Goal: Task Accomplishment & Management: Complete application form

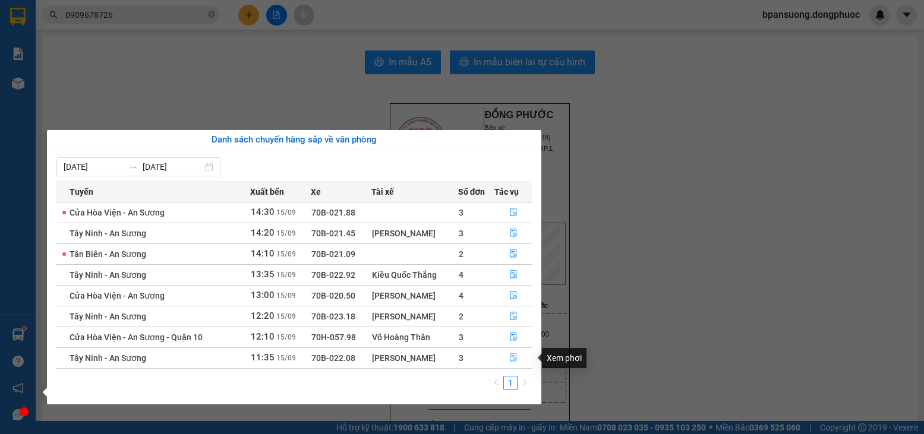
click at [508, 360] on button "button" at bounding box center [513, 358] width 36 height 19
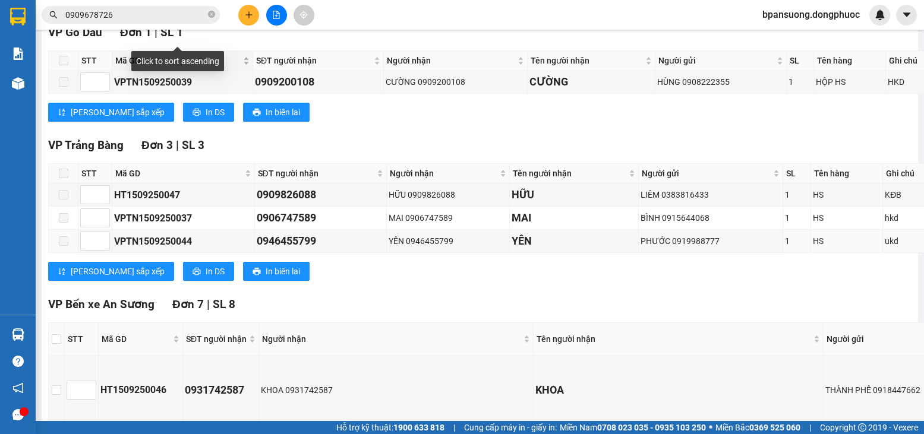
scroll to position [297, 0]
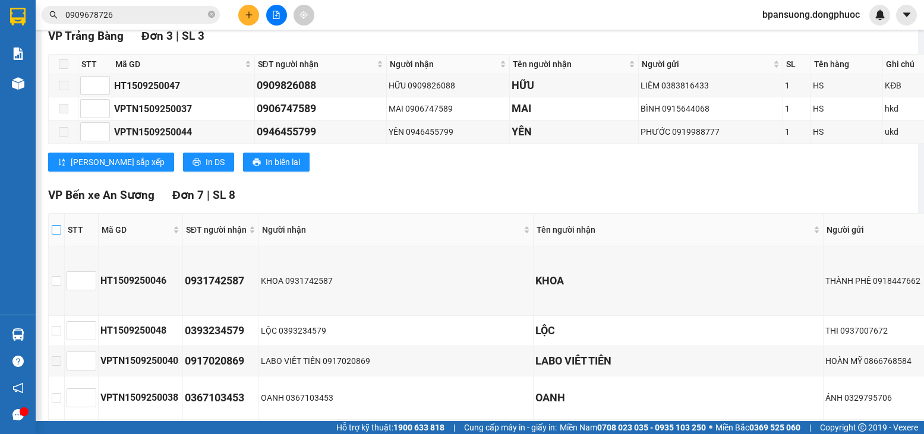
click at [52, 235] on input "checkbox" at bounding box center [57, 230] width 10 height 10
checkbox input "true"
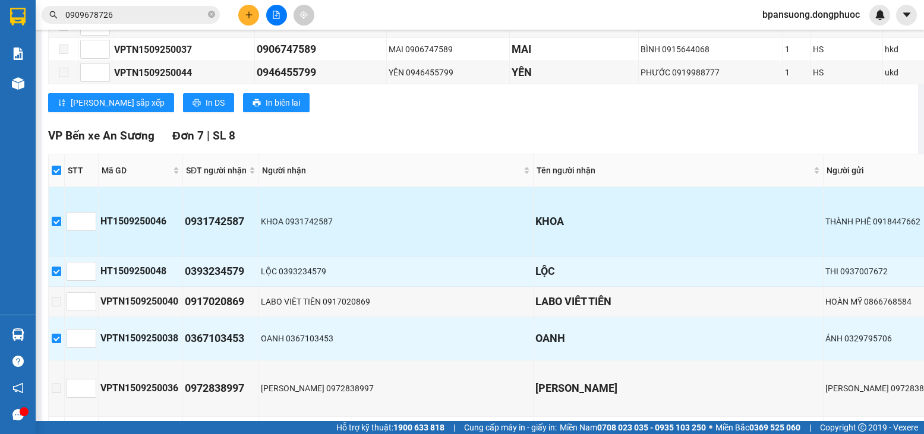
scroll to position [416, 0]
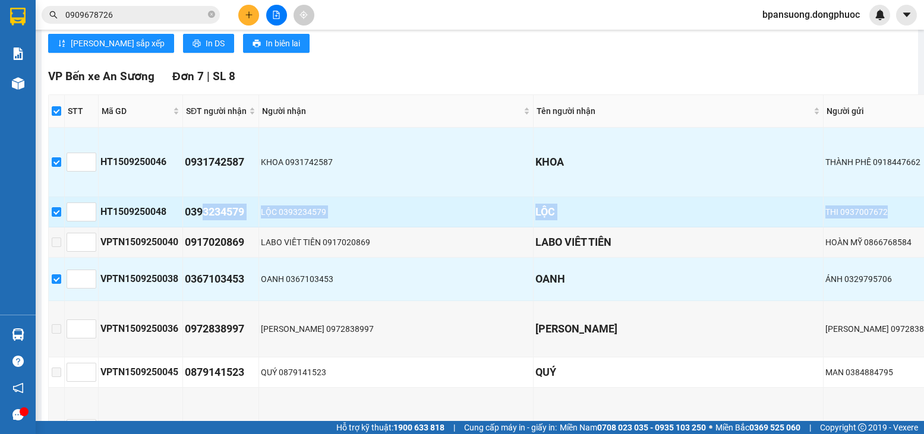
drag, startPoint x: 202, startPoint y: 211, endPoint x: 833, endPoint y: 222, distance: 630.8
click at [833, 222] on tr "HT1509250048 0393234579 LỘC 0393234579 LỘC THI 0937007672 1 HỘP QA HƯ K ĐỀN KDB…" at bounding box center [584, 212] width 1070 height 30
click at [833, 219] on div "THI 0937007672" at bounding box center [881, 211] width 113 height 13
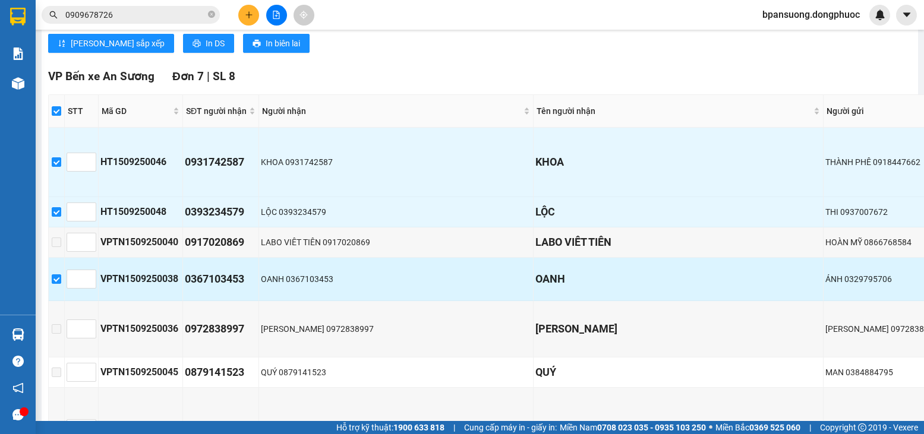
drag, startPoint x: 752, startPoint y: 275, endPoint x: 836, endPoint y: 284, distance: 84.2
click at [836, 284] on tr "VPTN1509250038 0367103453 OANH 0367103453 OANH ÁNH 0329795706 1 THÙNG SẦU RIÊNG…" at bounding box center [584, 279] width 1070 height 43
click at [836, 284] on div "ÁNH 0329795706" at bounding box center [881, 279] width 113 height 13
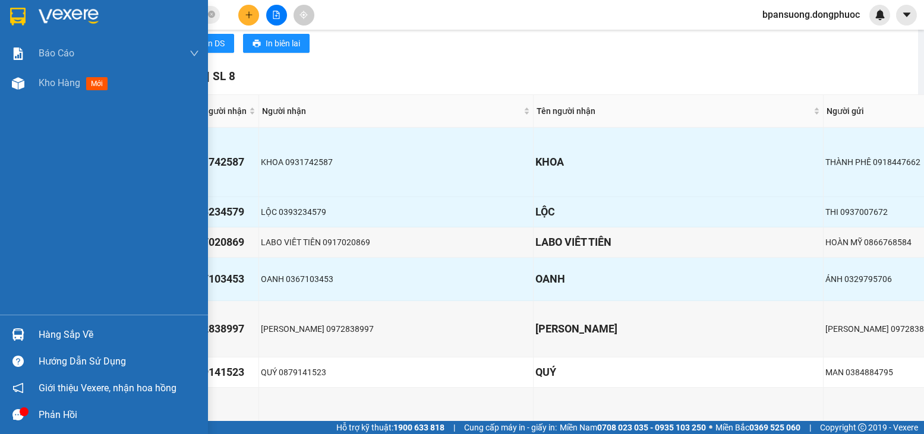
click at [43, 341] on div "Hàng sắp về" at bounding box center [119, 335] width 160 height 18
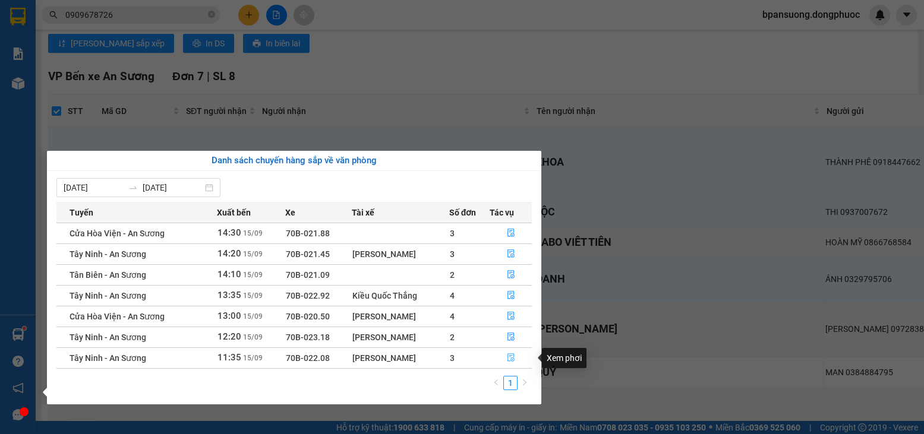
click at [515, 359] on icon "file-done" at bounding box center [511, 357] width 8 height 8
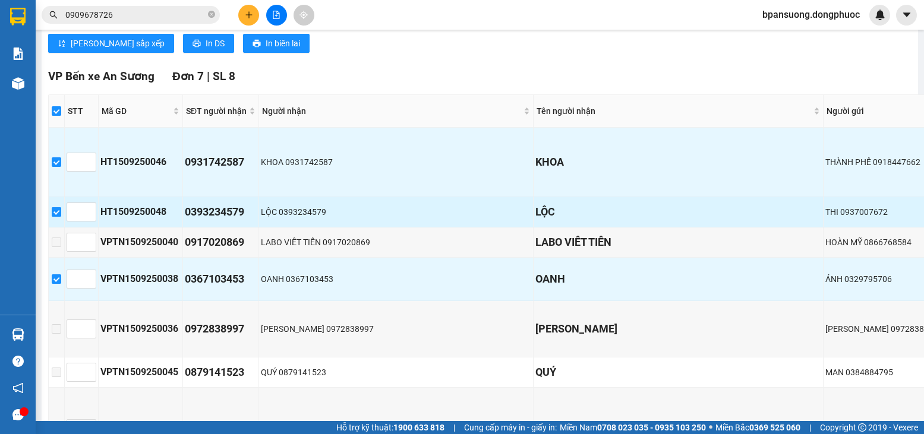
click at [57, 217] on input "checkbox" at bounding box center [57, 212] width 10 height 10
checkbox input "false"
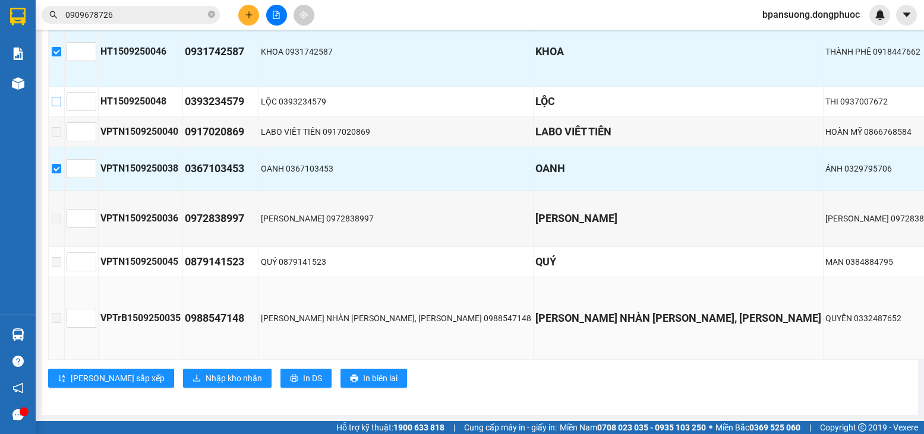
scroll to position [546, 0]
click at [205, 372] on span "Nhập kho nhận" at bounding box center [233, 378] width 56 height 13
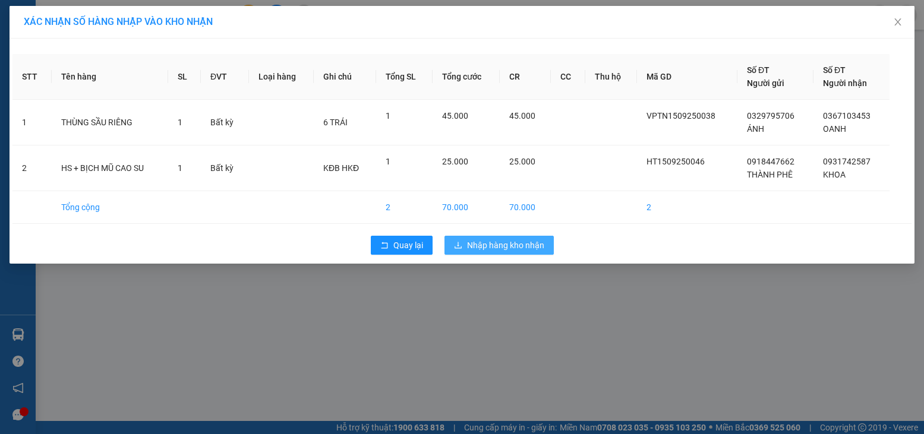
click at [487, 249] on span "Nhập hàng kho nhận" at bounding box center [505, 245] width 77 height 13
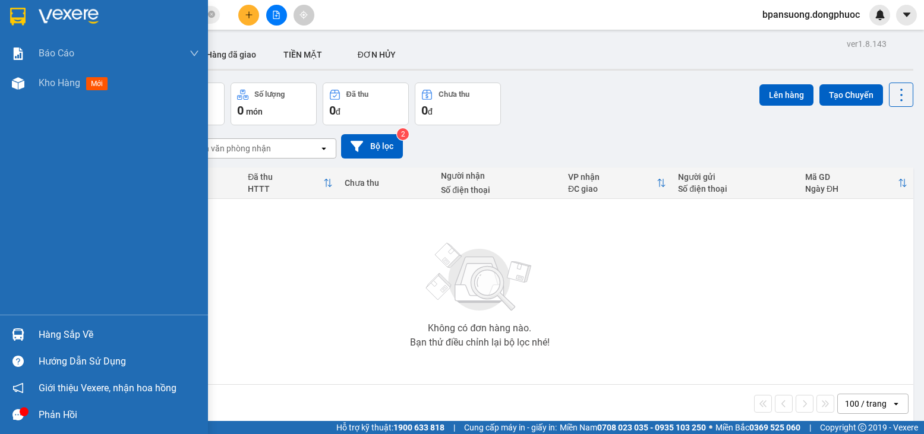
click at [41, 324] on div "Hàng sắp về" at bounding box center [104, 334] width 208 height 27
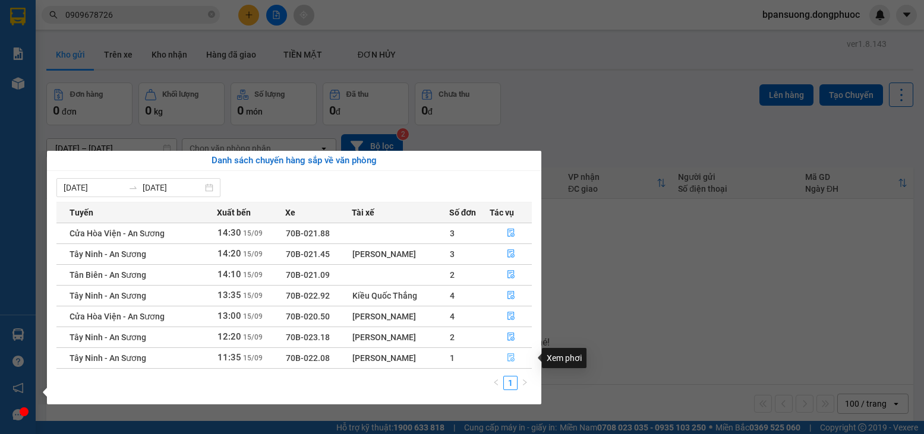
click at [510, 356] on icon "file-done" at bounding box center [510, 358] width 7 height 8
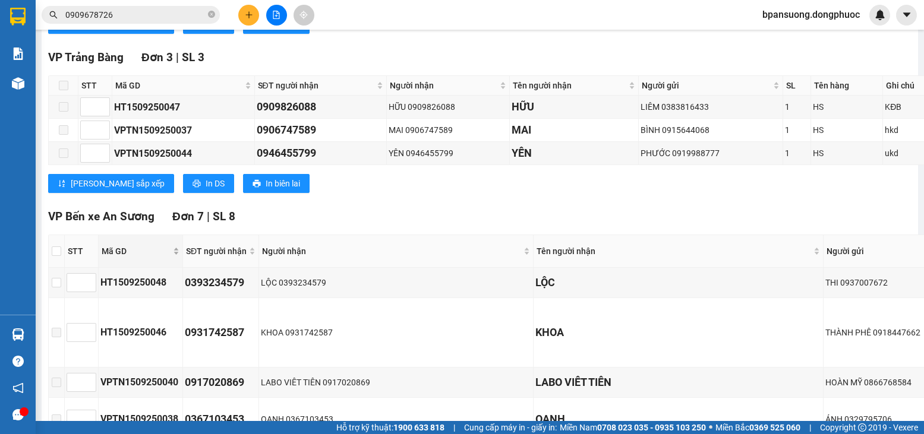
scroll to position [297, 0]
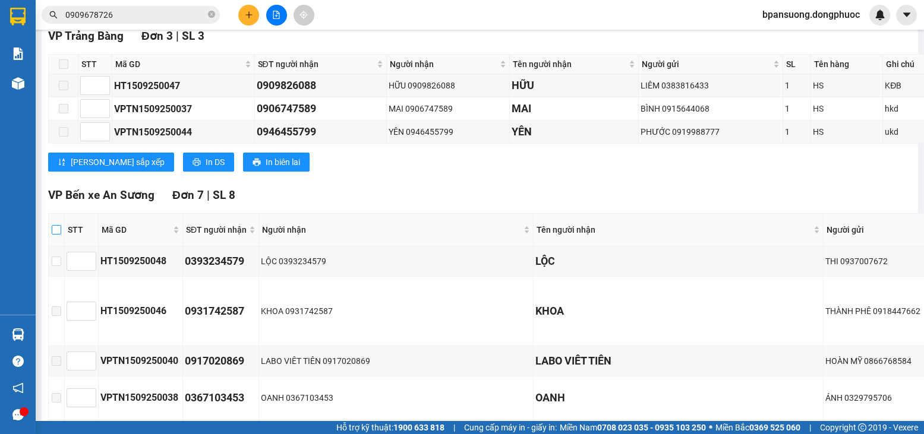
click at [58, 235] on input "checkbox" at bounding box center [57, 230] width 10 height 10
checkbox input "true"
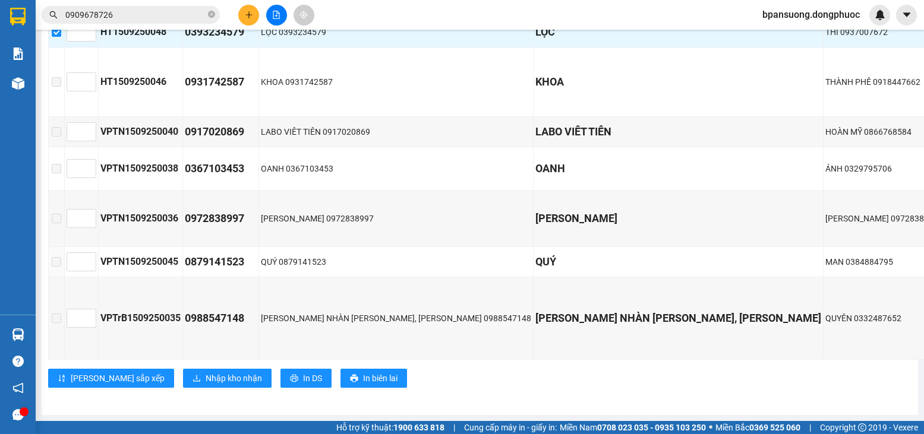
scroll to position [546, 0]
click at [189, 377] on button "Nhập kho nhận" at bounding box center [227, 378] width 88 height 19
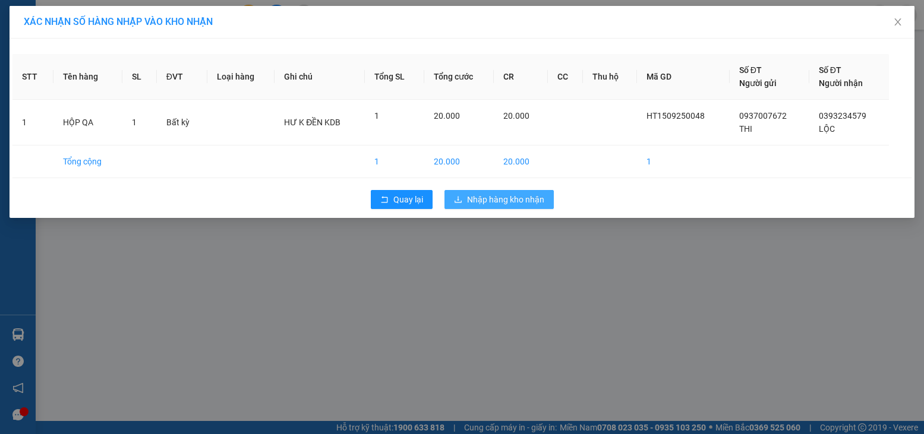
click at [509, 205] on span "Nhập hàng kho nhận" at bounding box center [505, 199] width 77 height 13
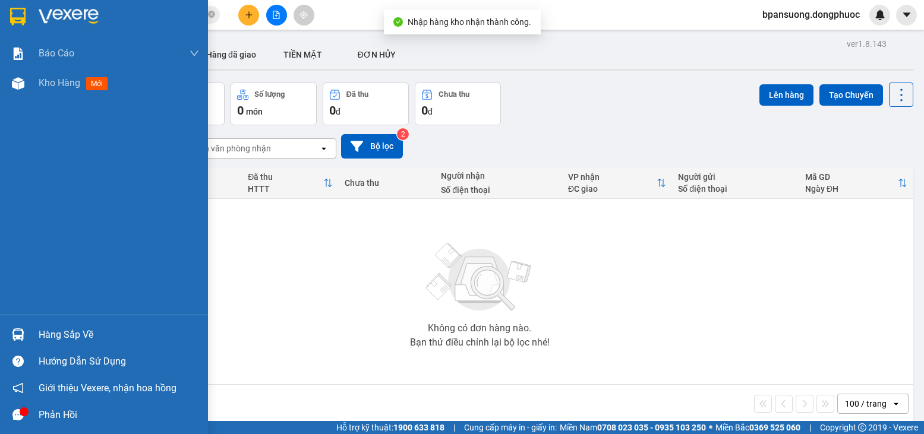
click at [27, 325] on div at bounding box center [18, 334] width 21 height 21
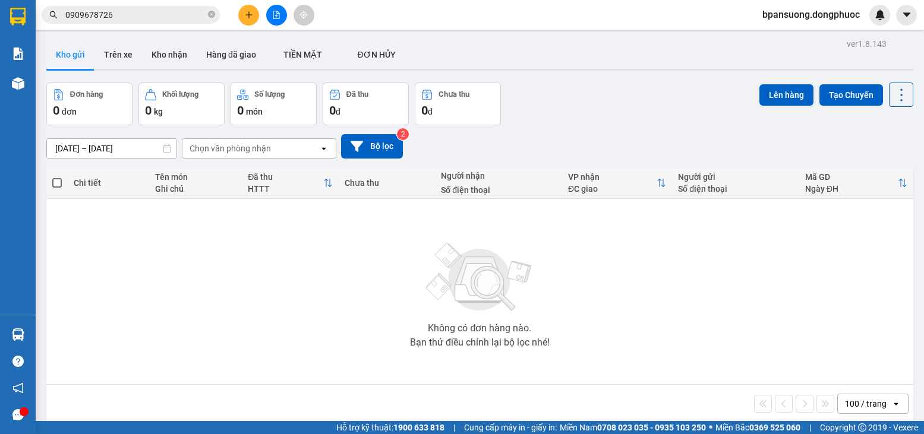
click at [226, 105] on section "Kết quả tìm kiếm ( 6 ) Bộ lọc Mã ĐH Trạng thái Món hàng Tổng cước Chưa cước Nhã…" at bounding box center [462, 217] width 924 height 434
click at [146, 21] on span "0909678726" at bounding box center [131, 15] width 178 height 18
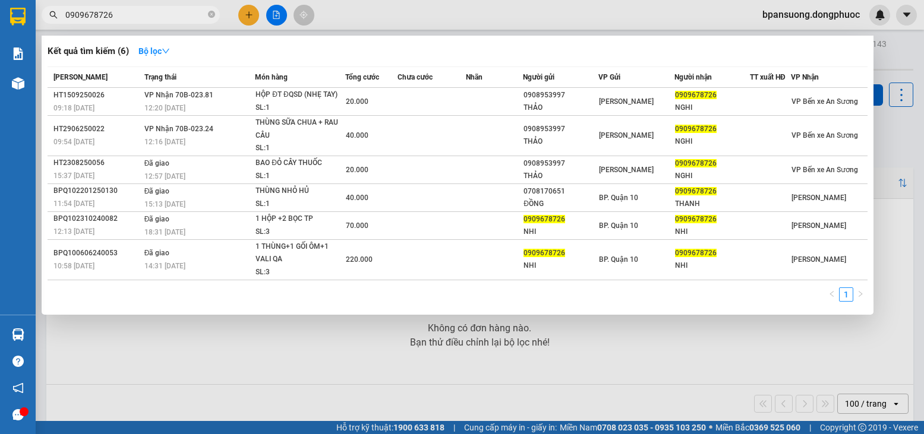
click at [140, 15] on input "0909678726" at bounding box center [135, 14] width 140 height 13
click at [138, 14] on input "0909678726" at bounding box center [135, 14] width 140 height 13
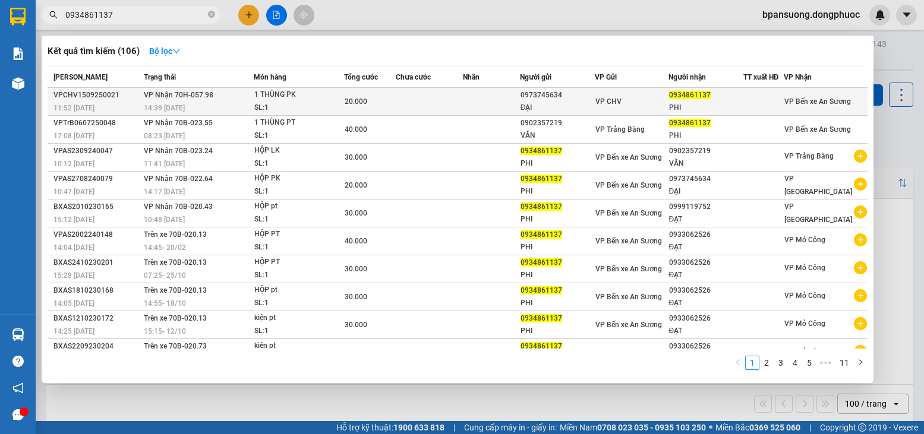
type input "0934861137"
click at [387, 99] on div "20.000" at bounding box center [369, 101] width 50 height 13
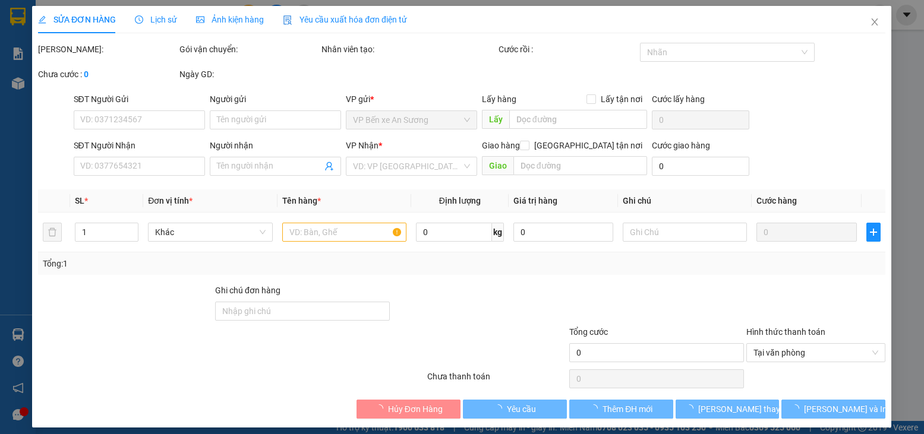
type input "0973745634"
type input "ĐẠI"
type input "0934861137"
type input "PHI"
type input "20.000"
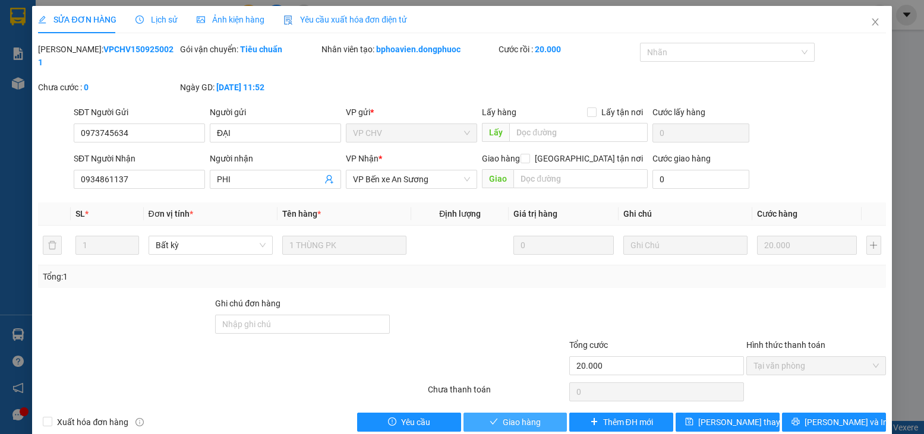
click at [486, 413] on button "Giao hàng" at bounding box center [515, 422] width 104 height 19
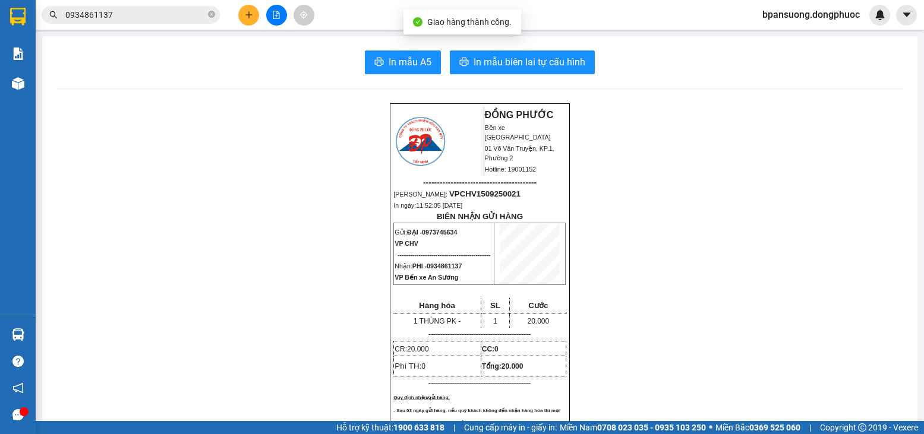
click at [185, 15] on input "0934861137" at bounding box center [135, 14] width 140 height 13
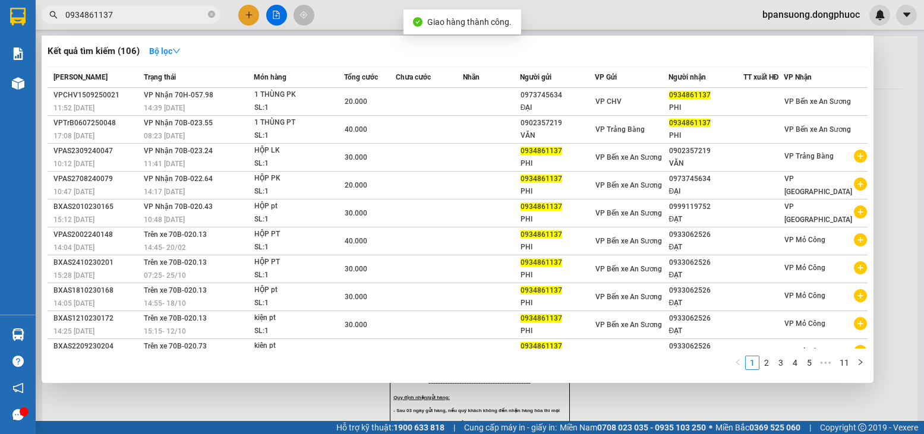
click at [185, 15] on input "0934861137" at bounding box center [135, 14] width 140 height 13
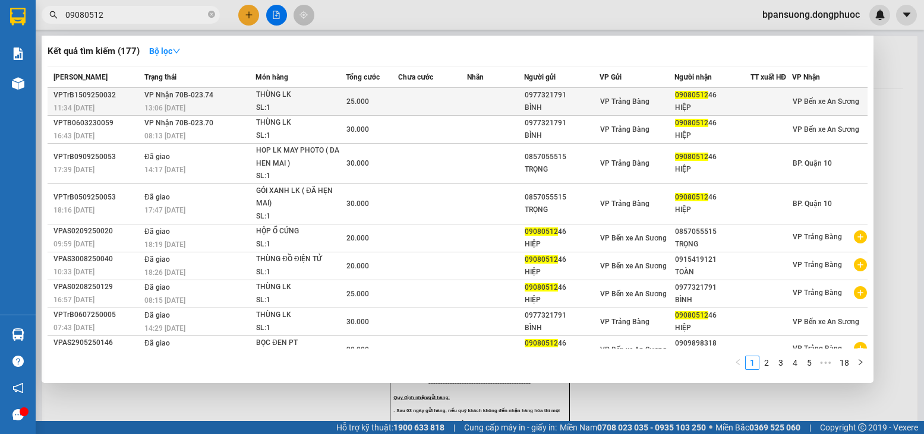
type input "09080512"
click at [437, 94] on td at bounding box center [432, 102] width 69 height 28
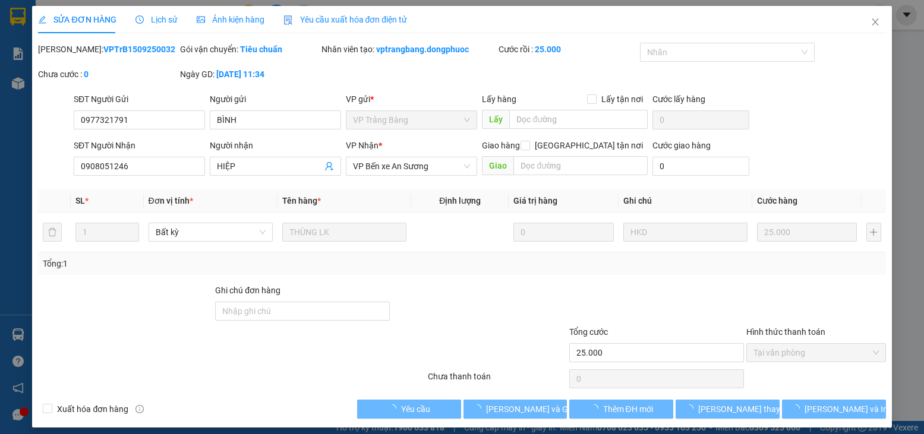
type input "0977321791"
type input "BÌNH"
type input "0908051246"
type input "HIỆP"
type input "25.000"
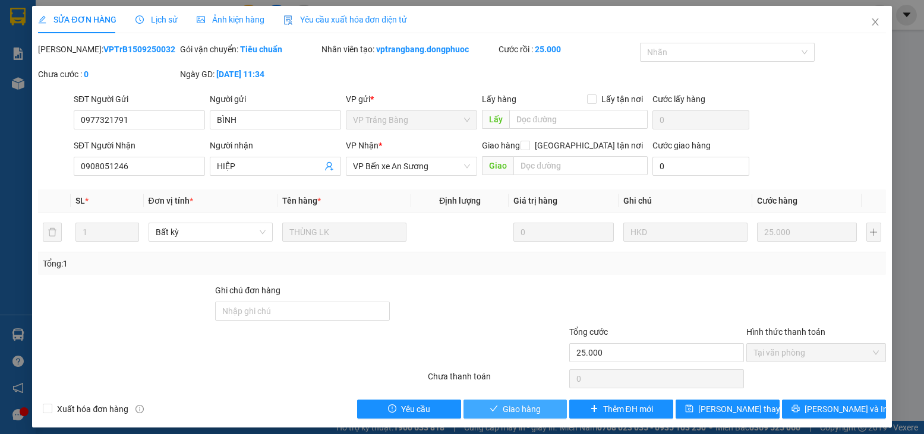
click at [489, 410] on icon "check" at bounding box center [493, 408] width 8 height 8
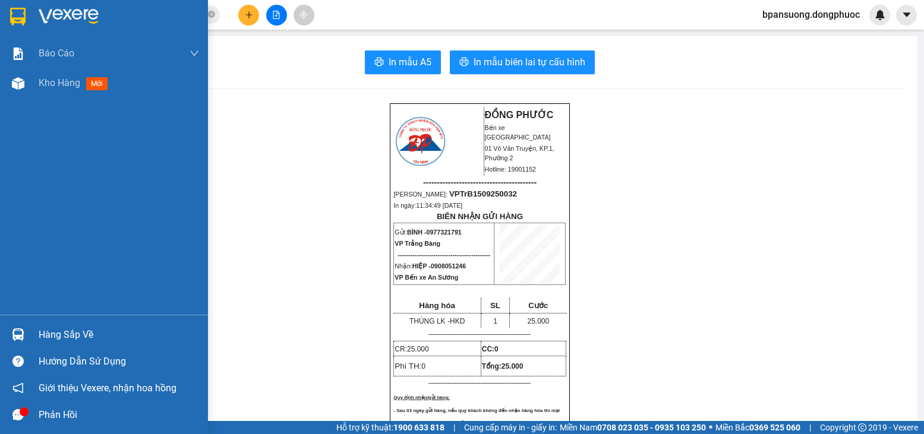
click at [23, 336] on img at bounding box center [18, 334] width 12 height 12
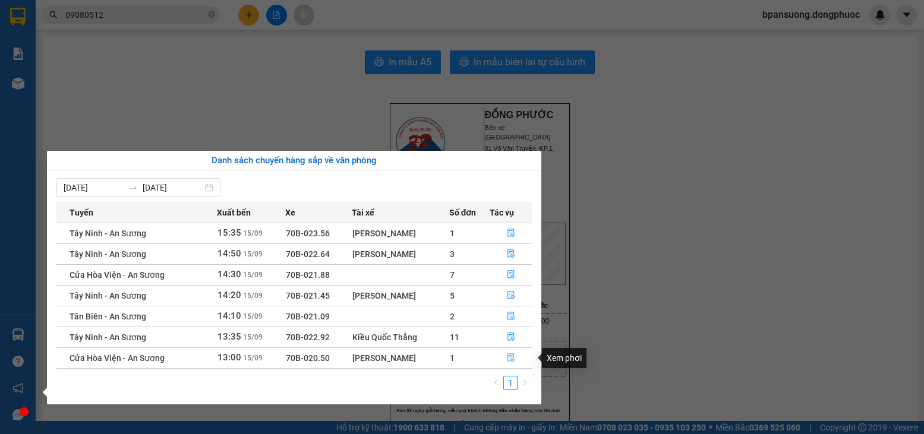
click at [526, 357] on button "button" at bounding box center [510, 358] width 41 height 19
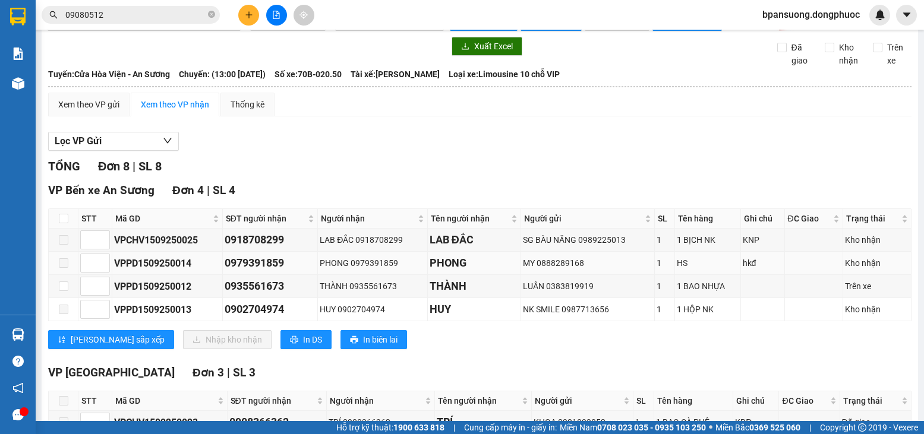
scroll to position [59, 0]
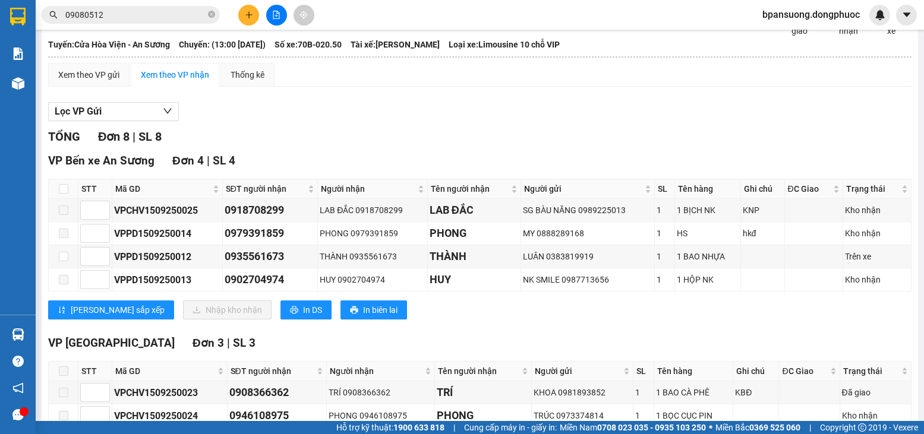
click at [72, 195] on th at bounding box center [64, 189] width 30 height 20
click at [61, 194] on input "checkbox" at bounding box center [64, 189] width 10 height 10
checkbox input "true"
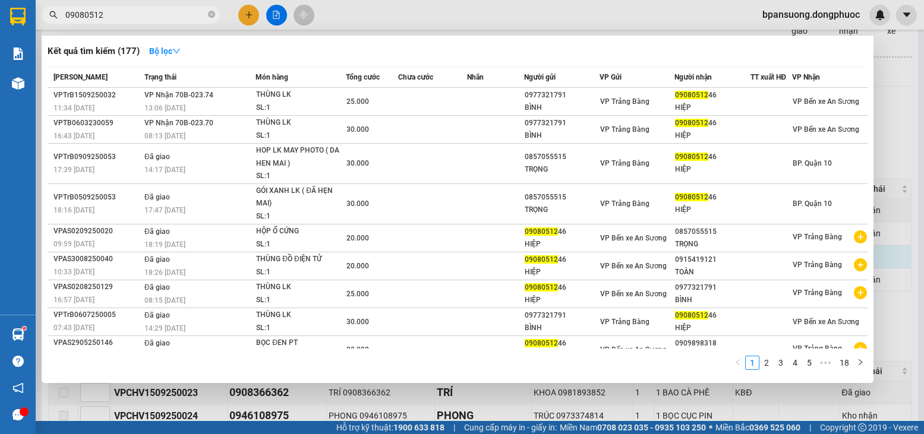
click at [187, 8] on span "09080512" at bounding box center [131, 15] width 178 height 18
click at [163, 10] on input "09080512" at bounding box center [135, 14] width 140 height 13
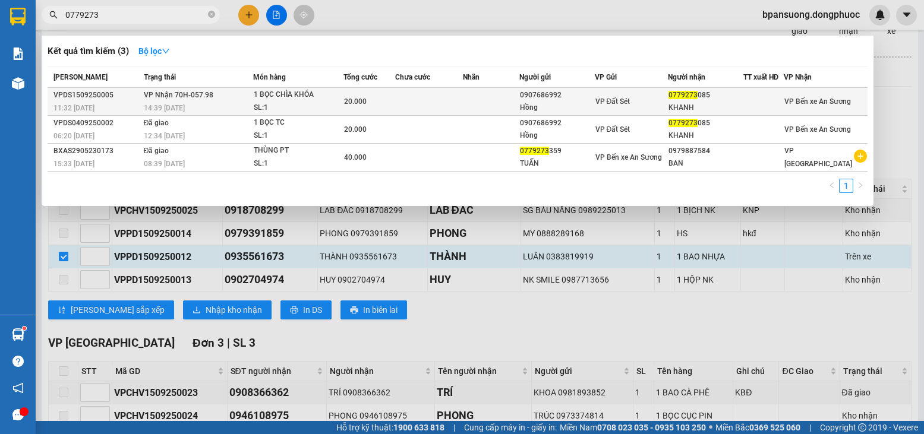
type input "0779273"
click at [425, 93] on td at bounding box center [429, 102] width 68 height 28
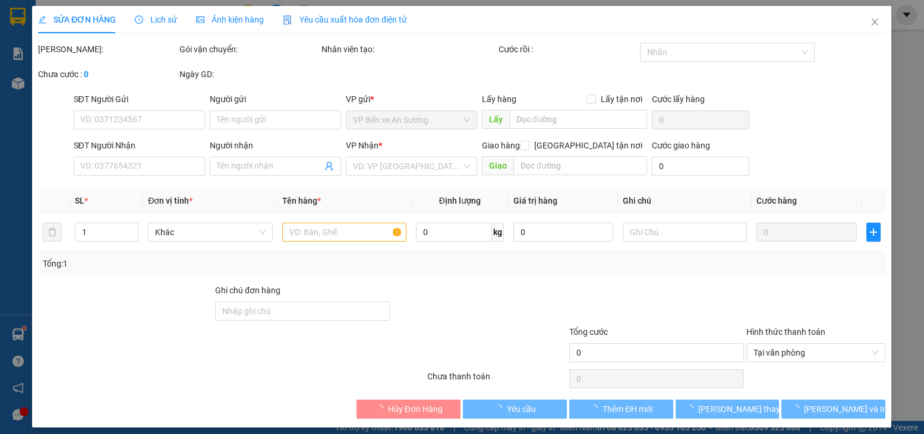
type input "0907686992"
type input "Hồng"
type input "0779273085"
type input "KHANH"
type input "20.000"
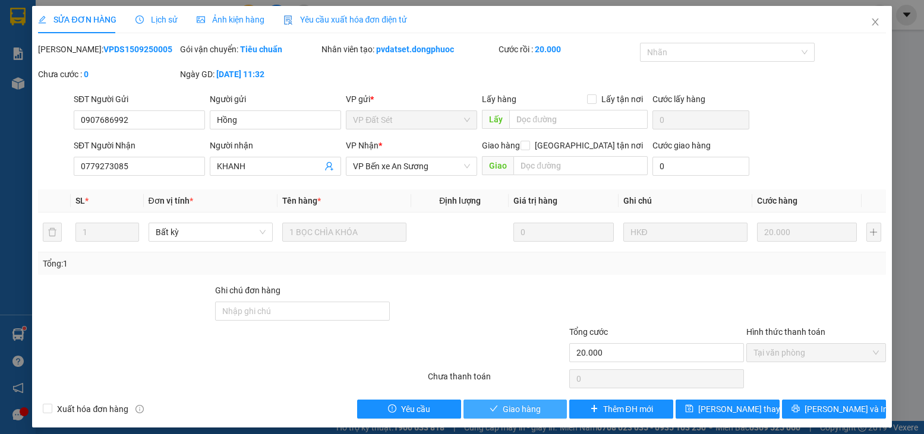
click at [518, 410] on span "Giao hàng" at bounding box center [521, 409] width 38 height 13
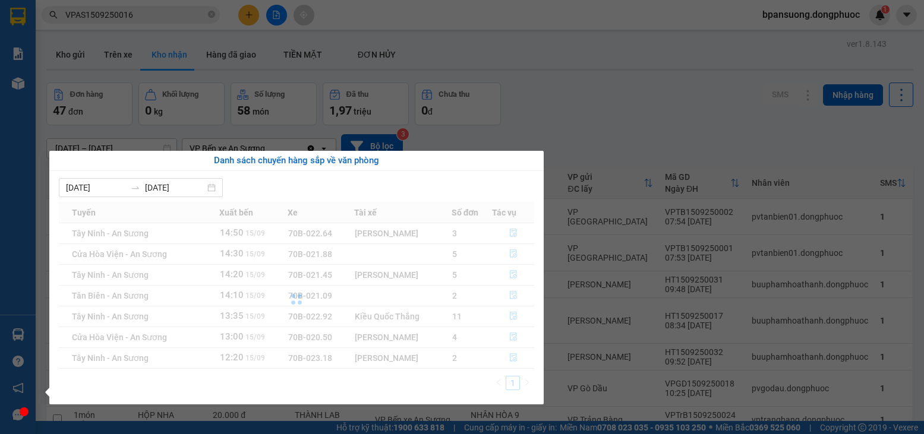
click at [21, 337] on div "Báo cáo Mẫu 1: Báo cáo dòng tiền theo nhân viên Mẫu 1: Báo cáo dòng tiền theo n…" at bounding box center [18, 217] width 36 height 434
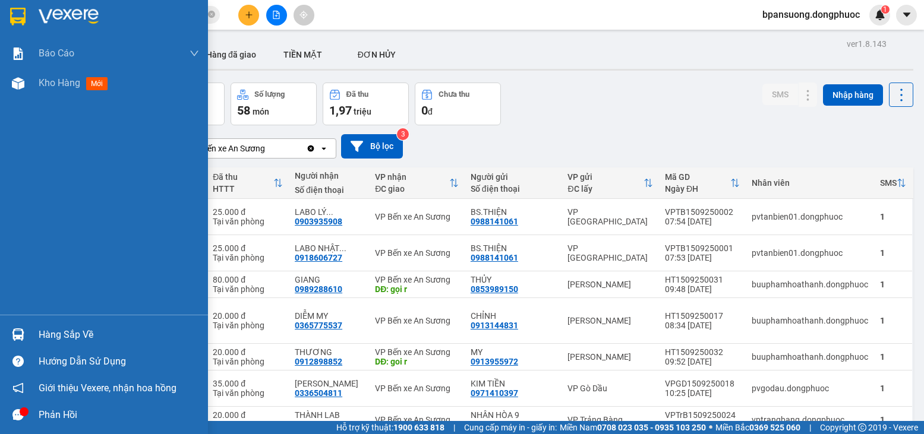
click at [21, 339] on img at bounding box center [18, 334] width 12 height 12
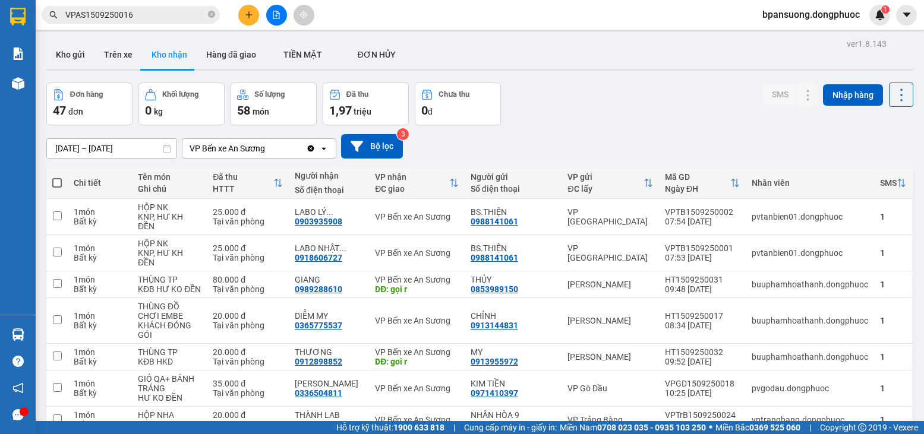
click at [141, 39] on section "Kết quả tìm kiếm ( 1 ) Bộ lọc Ngày tạo đơn gần nhất Mã ĐH Trạng thái Món hàng T…" at bounding box center [462, 217] width 924 height 434
click at [143, 20] on input "VPAS1509250016" at bounding box center [135, 14] width 140 height 13
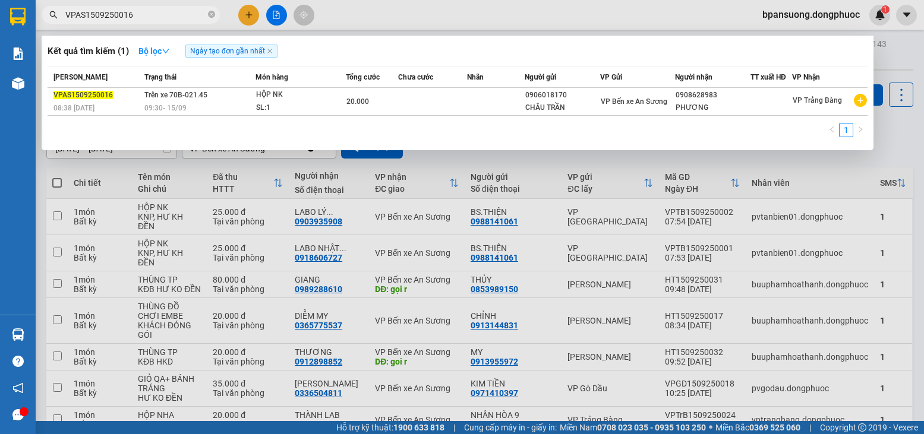
click at [143, 20] on input "VPAS1509250016" at bounding box center [135, 14] width 140 height 13
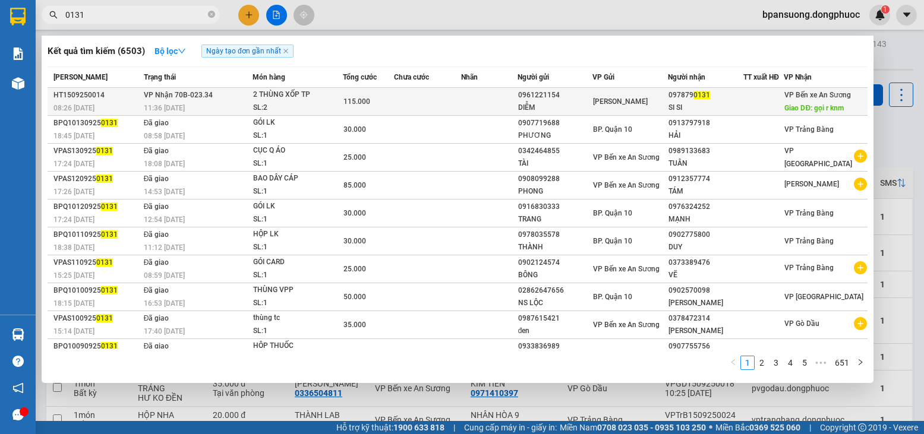
type input "0131"
click at [360, 106] on span "115.000" at bounding box center [356, 101] width 27 height 8
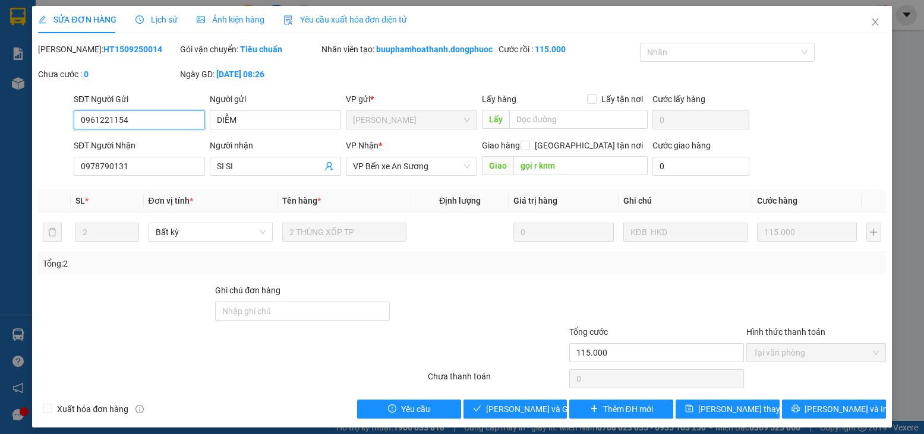
type input "0961221154"
type input "DIỄM"
type input "0978790131"
type input "SI SI"
type input "gọi r knm"
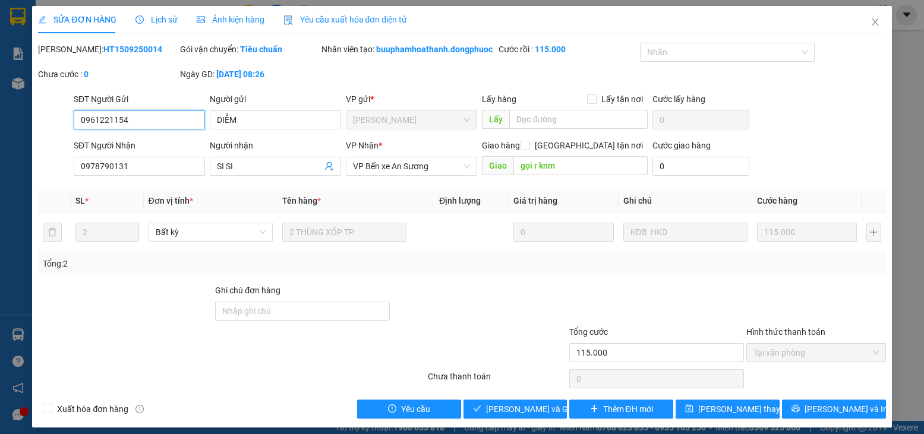
type input "115.000"
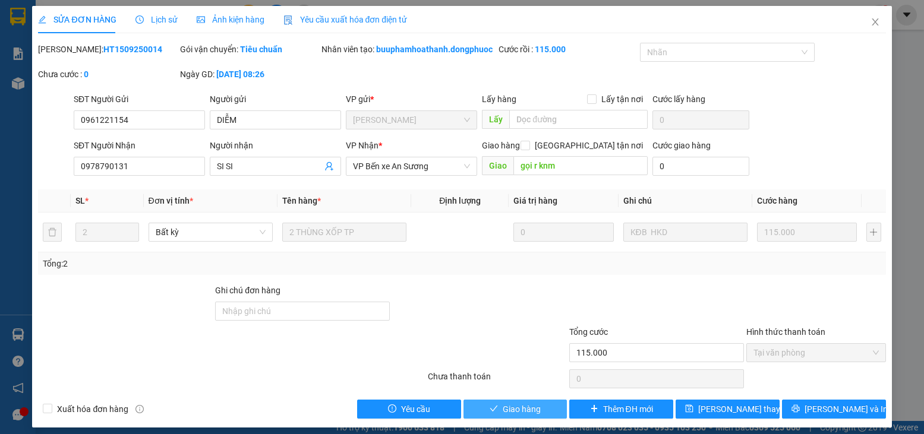
click at [502, 416] on span "Giao hàng" at bounding box center [521, 409] width 38 height 13
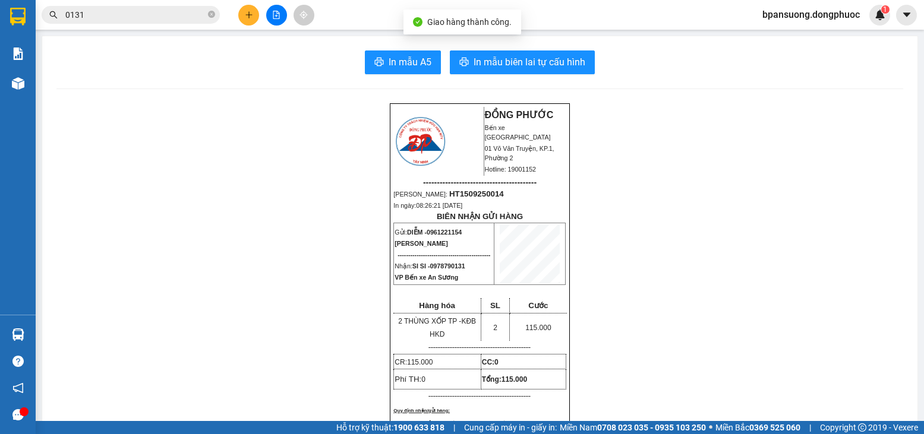
click at [110, 19] on input "0131" at bounding box center [135, 14] width 140 height 13
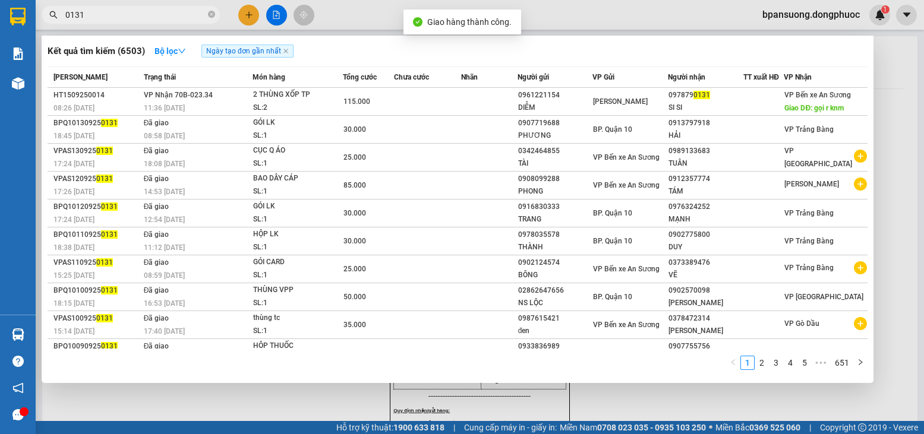
click at [110, 19] on input "0131" at bounding box center [135, 14] width 140 height 13
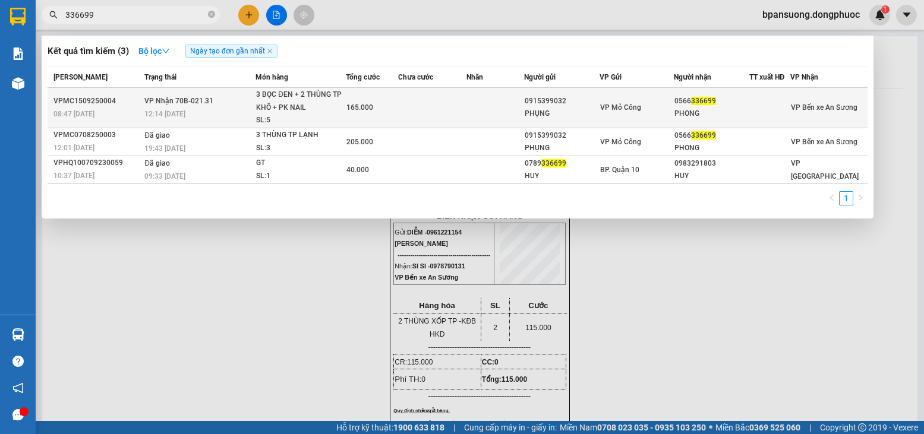
type input "336699"
click at [356, 117] on td "165.000" at bounding box center [372, 108] width 52 height 40
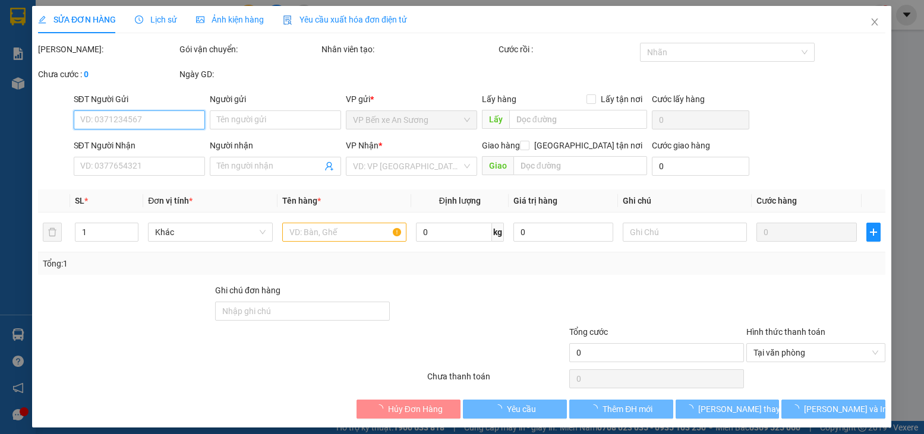
type input "0915399032"
type input "PHỤNG"
type input "0566336699"
type input "PHONG"
type input "165.000"
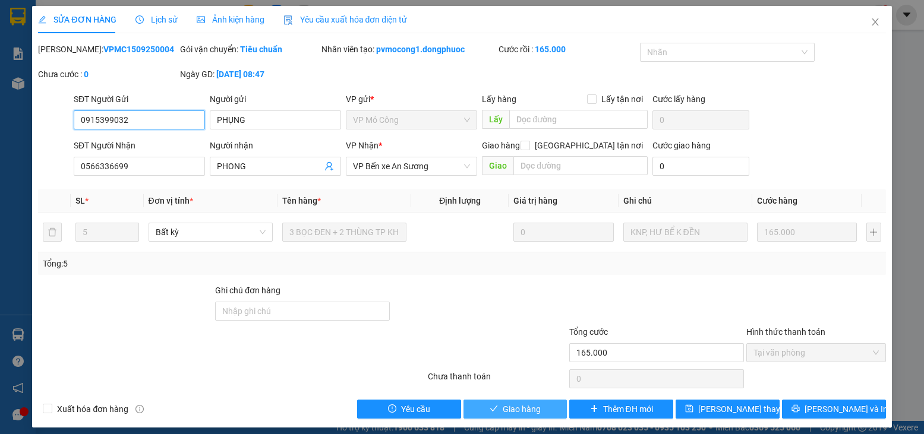
scroll to position [2, 0]
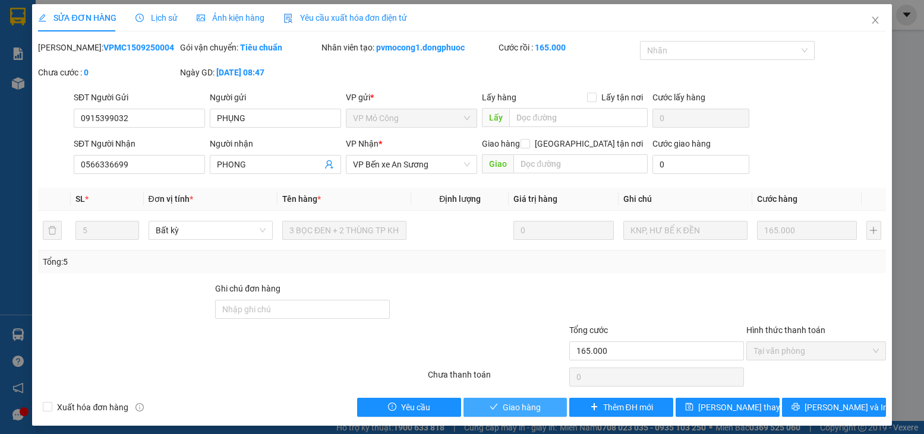
click at [514, 407] on span "Giao hàng" at bounding box center [521, 407] width 38 height 13
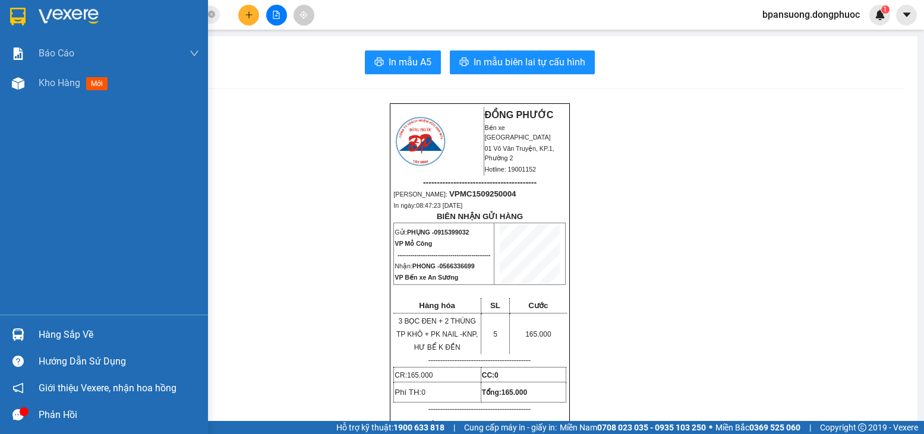
click at [22, 337] on img at bounding box center [18, 334] width 12 height 12
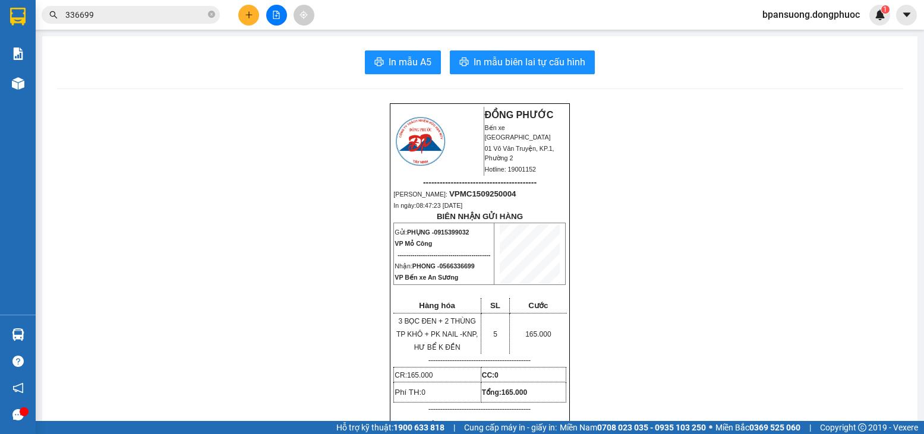
click at [154, 75] on section "Kết quả tìm kiếm ( 3 ) Bộ lọc Ngày tạo đơn gần nhất Mã ĐH Trạng thái Món hàng T…" at bounding box center [462, 217] width 924 height 434
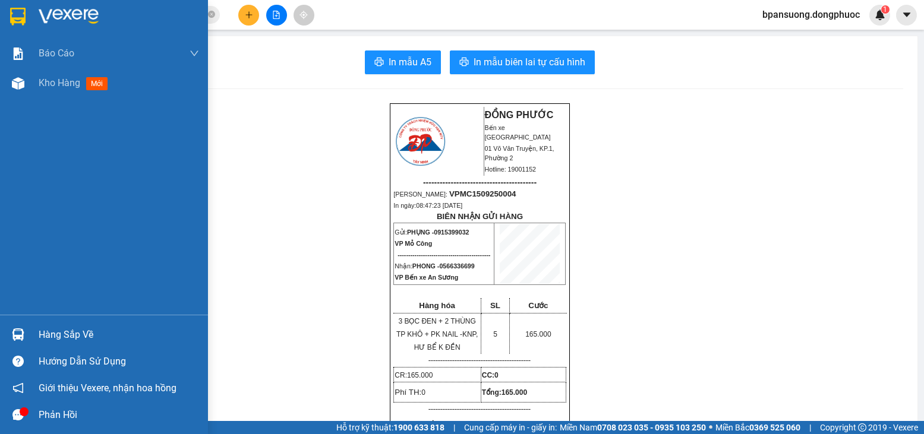
click at [20, 328] on img at bounding box center [18, 334] width 12 height 12
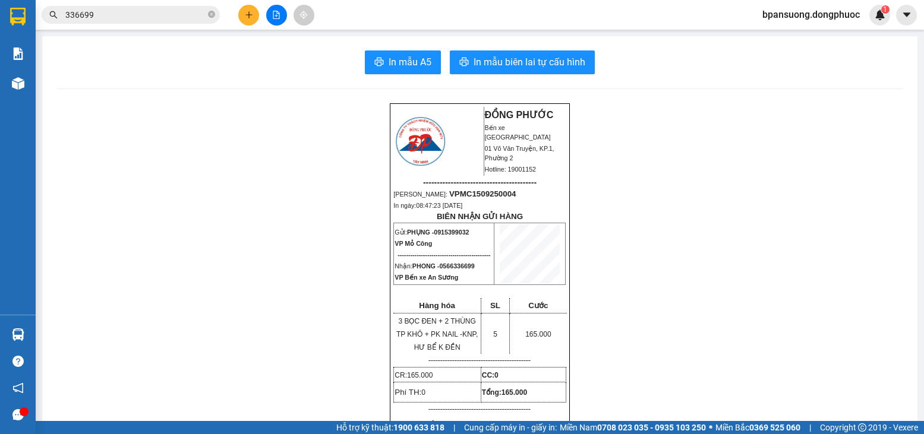
click at [698, 276] on section "Kết quả tìm kiếm ( 3 ) Bộ lọc Ngày tạo đơn gần nhất Mã ĐH Trạng thái Món hàng T…" at bounding box center [462, 217] width 924 height 434
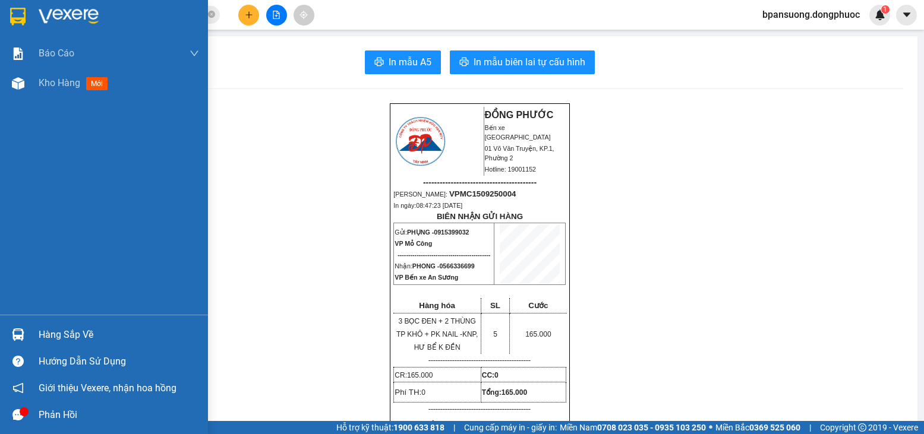
click at [9, 331] on div at bounding box center [18, 334] width 21 height 21
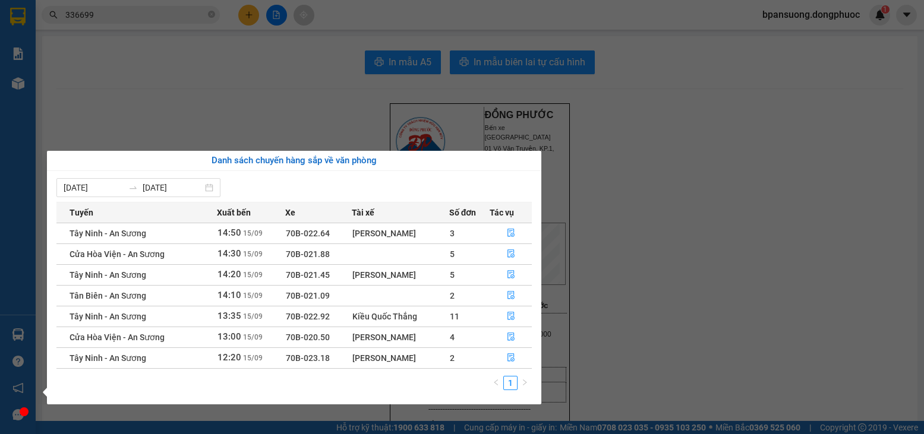
click at [153, 25] on section "Kết quả tìm kiếm ( 3 ) Bộ lọc Ngày tạo đơn gần nhất Mã ĐH Trạng thái Món hàng T…" at bounding box center [462, 217] width 924 height 434
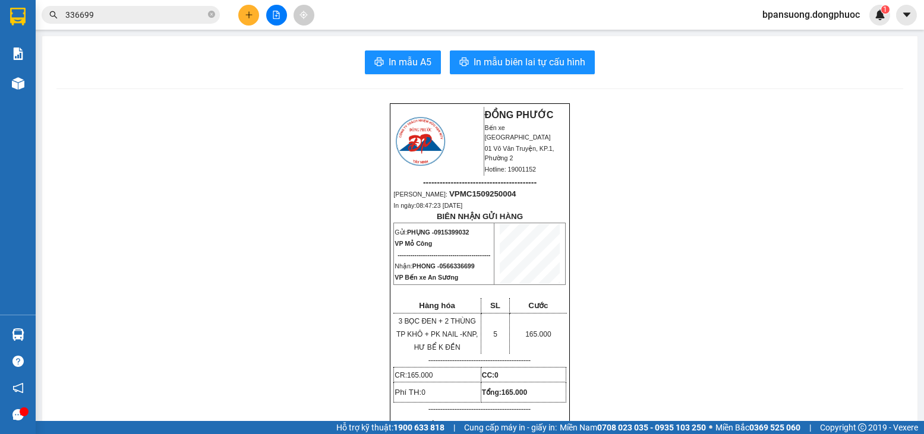
click at [117, 5] on div "Kết quả tìm kiếm ( 3 ) Bộ lọc Ngày tạo đơn gần nhất Mã ĐH Trạng thái Món hàng T…" at bounding box center [116, 15] width 232 height 21
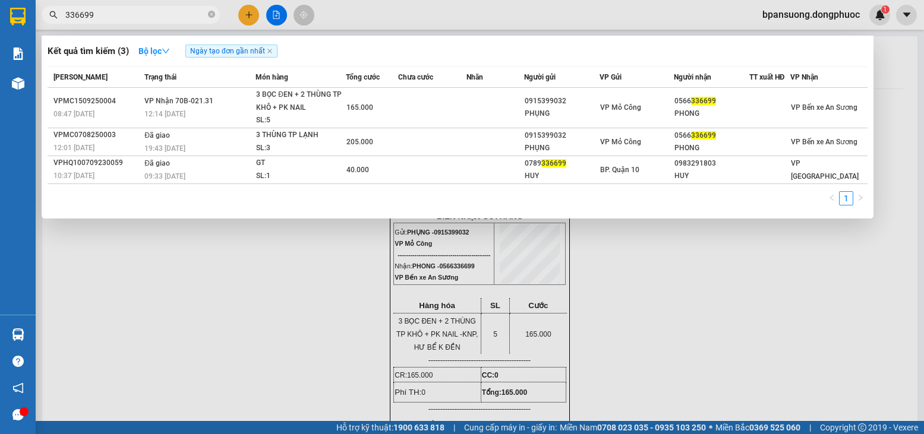
click at [116, 12] on input "336699" at bounding box center [135, 14] width 140 height 13
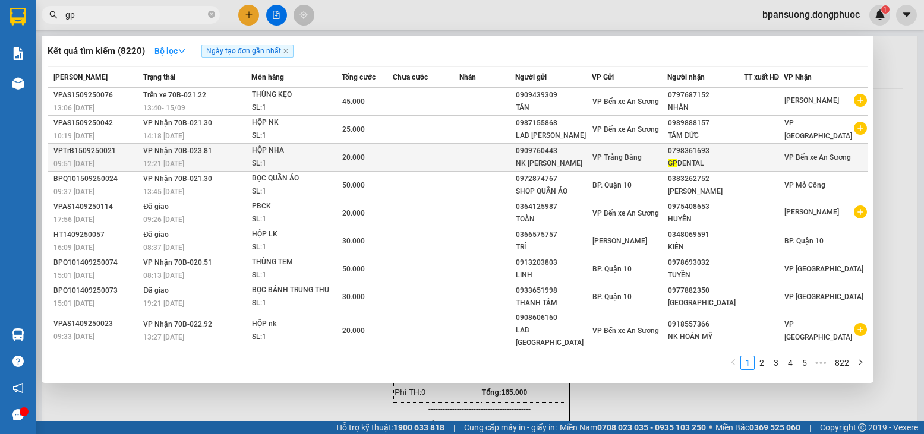
type input "gp"
click at [282, 153] on div "HỘP NHA" at bounding box center [296, 150] width 89 height 13
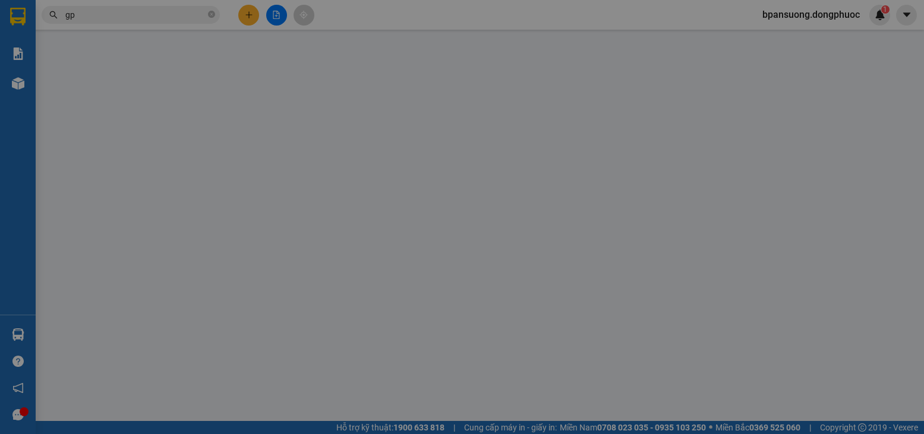
type input "0909760443"
type input "NK [PERSON_NAME]"
type input "0798361693"
type input "GP DENTAL"
type input "20.000"
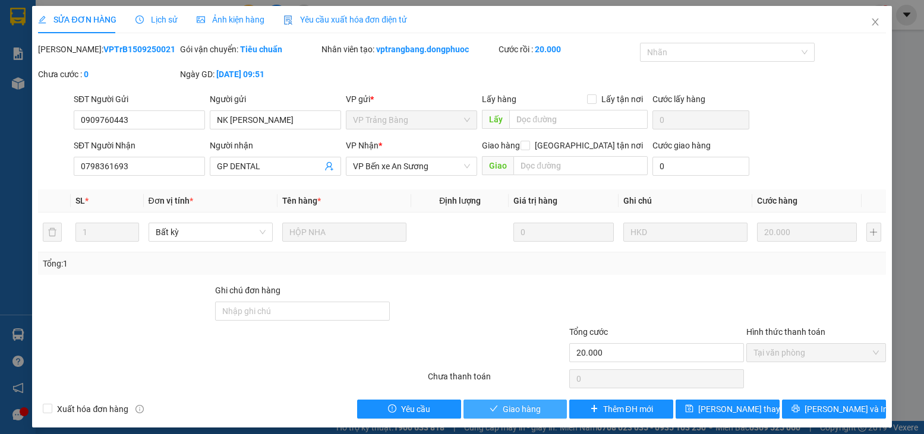
click at [506, 411] on span "Giao hàng" at bounding box center [521, 409] width 38 height 13
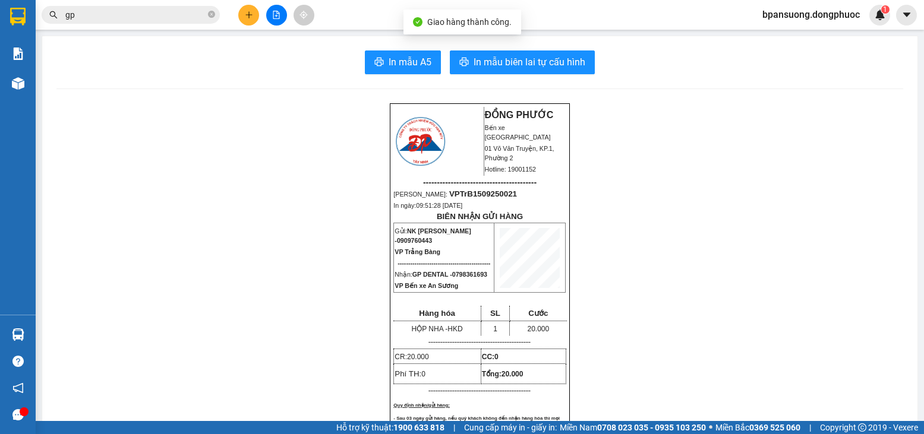
click at [100, 18] on input "gp" at bounding box center [135, 14] width 140 height 13
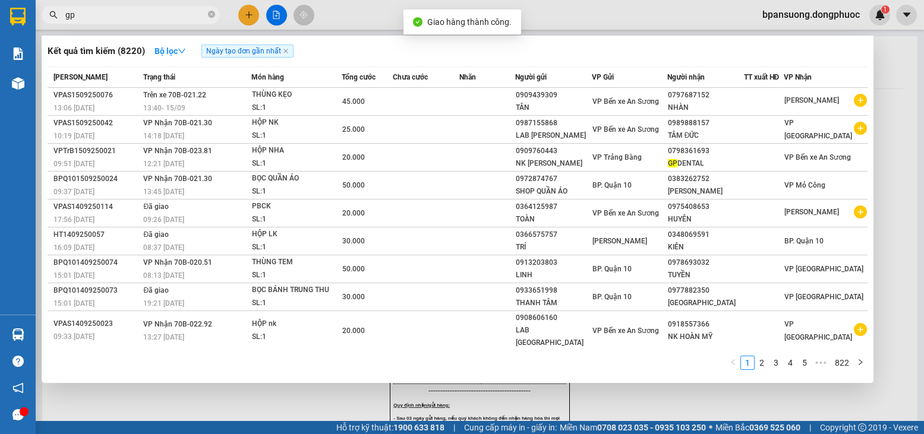
click at [100, 18] on input "gp" at bounding box center [135, 14] width 140 height 13
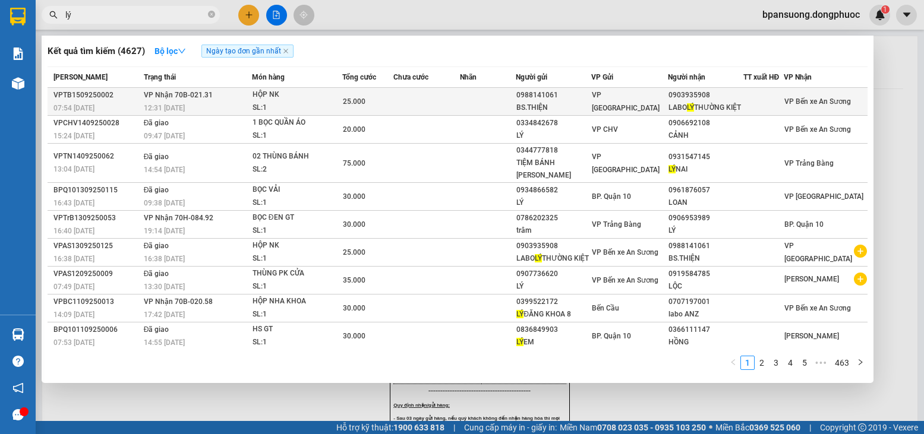
type input "lý"
click at [366, 107] on div "25.000" at bounding box center [368, 101] width 50 height 13
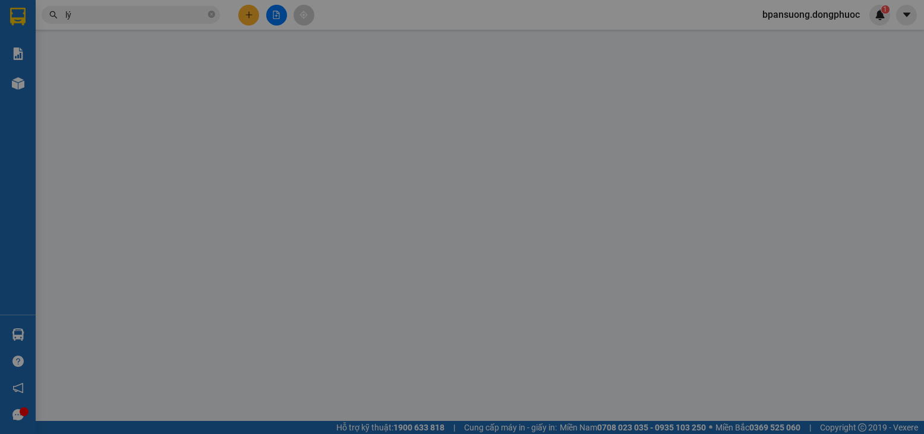
type input "0988141061"
type input "BS.THIỆN"
type input "0903935908"
type input "LABO [PERSON_NAME]"
type input "25.000"
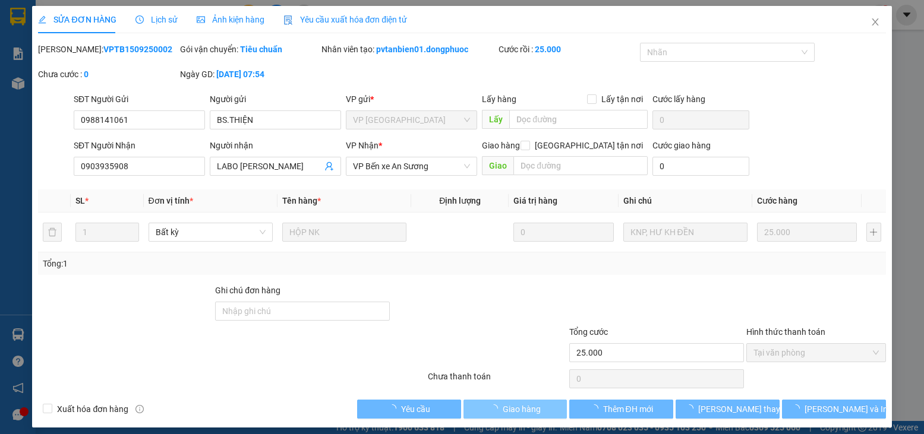
click at [505, 409] on span "Giao hàng" at bounding box center [521, 409] width 38 height 13
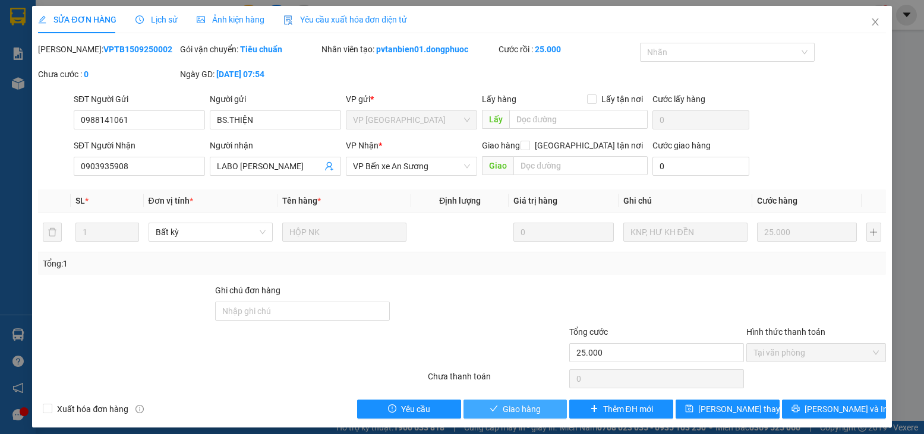
click at [505, 409] on span "Giao hàng" at bounding box center [521, 409] width 38 height 13
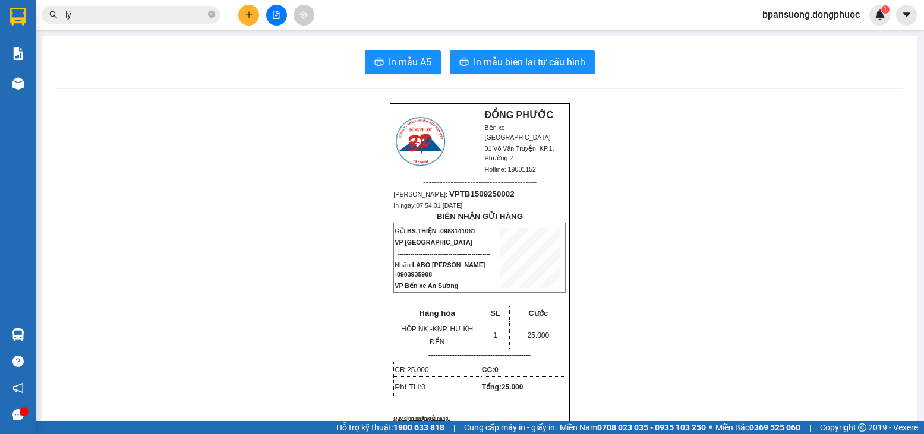
click at [91, 6] on span "lý" at bounding box center [131, 15] width 178 height 18
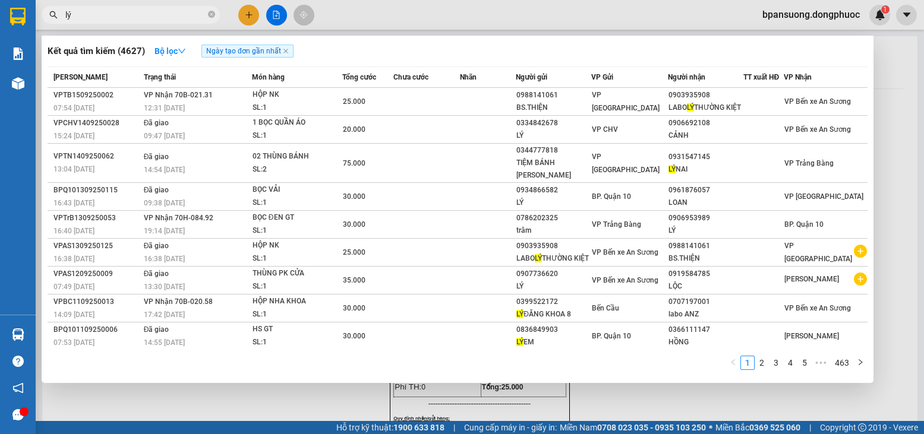
click at [88, 12] on input "lý" at bounding box center [135, 14] width 140 height 13
type input "l"
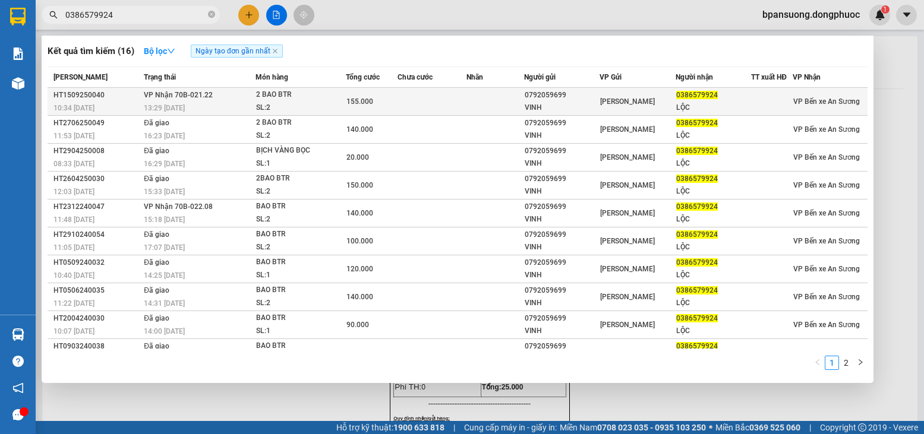
type input "0386579924"
click at [289, 106] on div "SL: 2" at bounding box center [300, 108] width 89 height 13
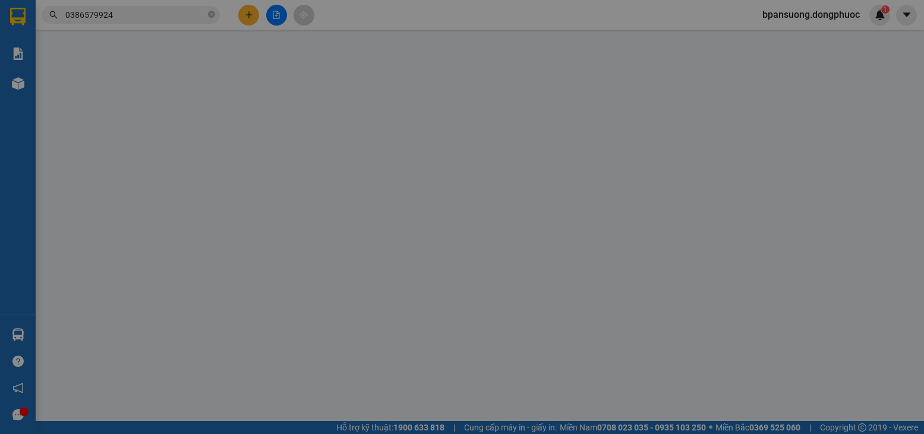
type input "0792059699"
type input "VINH"
type input "0386579924"
type input "LỘC"
type input "155.000"
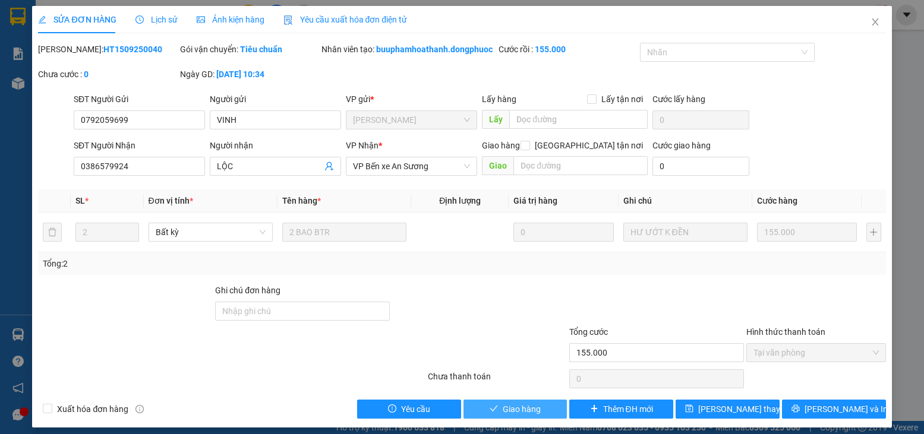
click at [502, 416] on span "Giao hàng" at bounding box center [521, 409] width 38 height 13
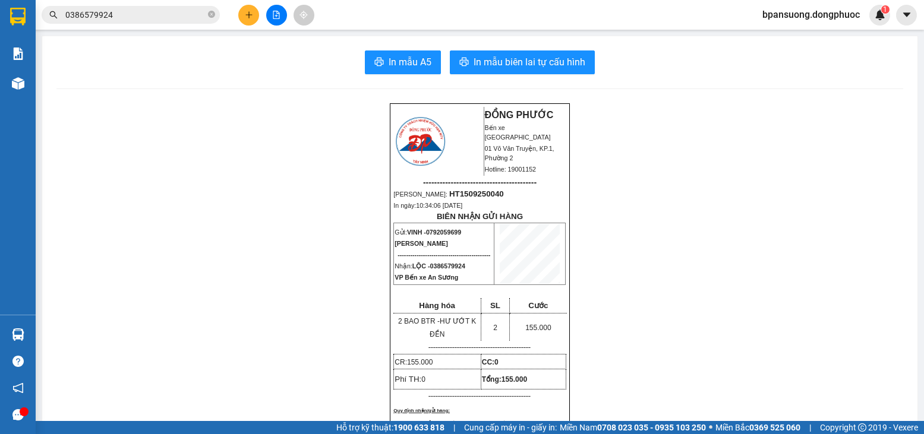
click at [160, 11] on input "0386579924" at bounding box center [135, 14] width 140 height 13
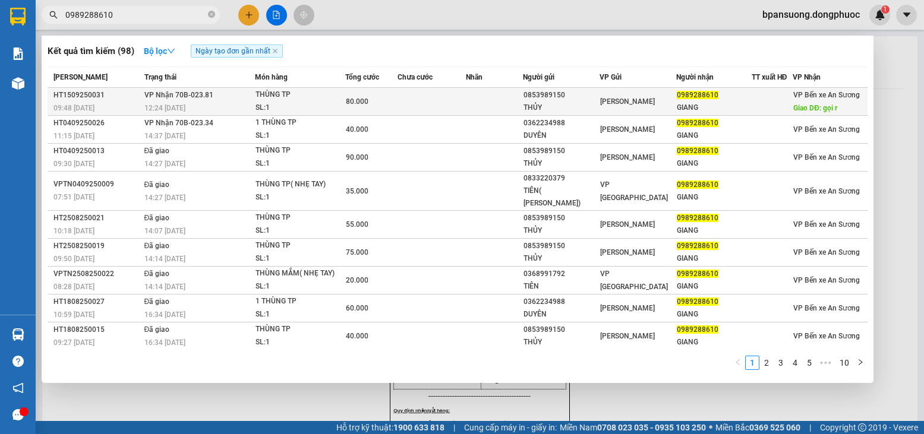
type input "0989288610"
click at [303, 106] on div "SL: 1" at bounding box center [299, 108] width 89 height 13
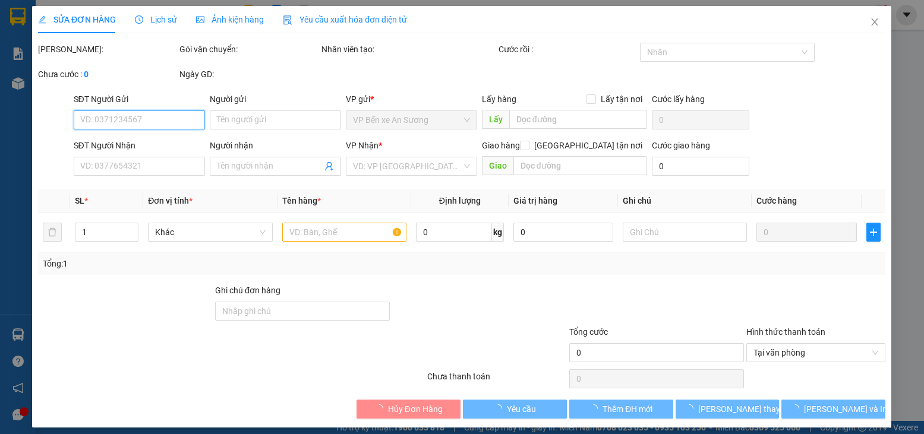
type input "0853989150"
type input "THỦY"
type input "0989288610"
type input "GIANG"
type input "gọi r"
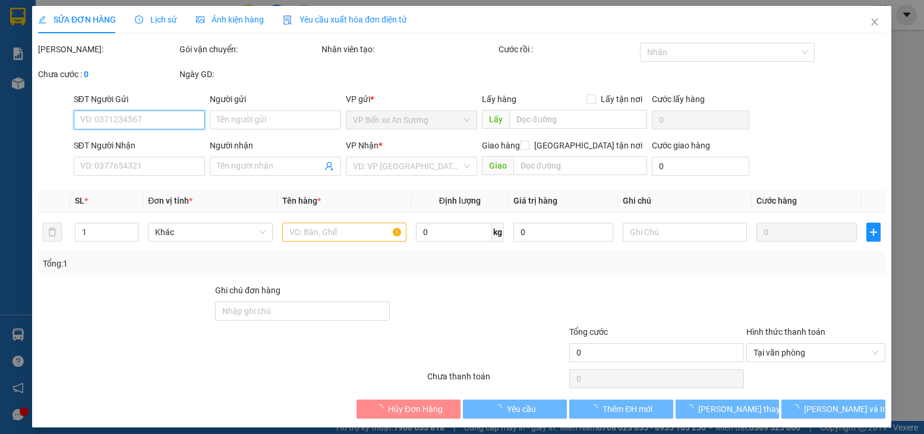
type input "80.000"
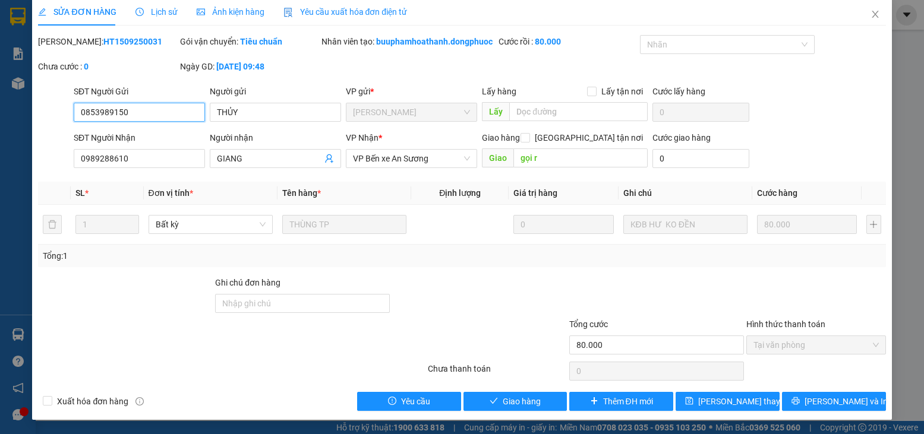
scroll to position [21, 0]
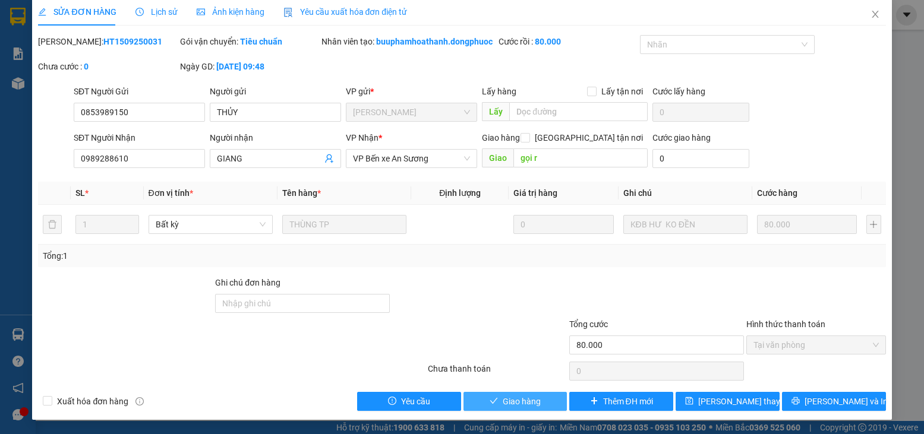
click at [490, 403] on icon "check" at bounding box center [493, 401] width 8 height 8
